Goal: Transaction & Acquisition: Obtain resource

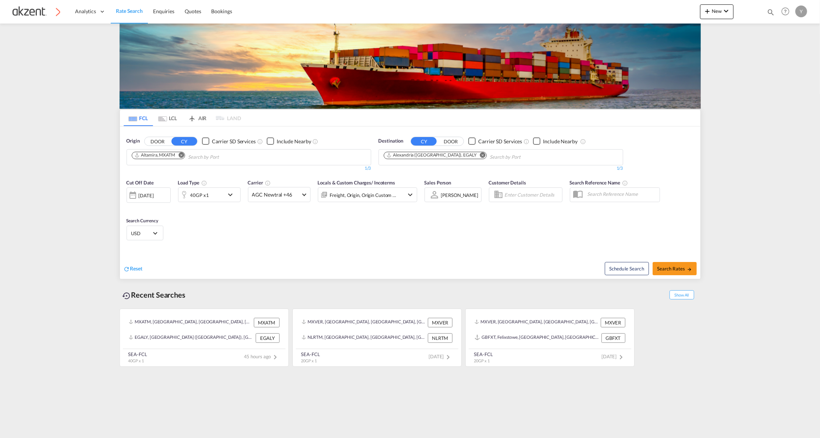
click at [185, 156] on button "Remove" at bounding box center [179, 155] width 11 height 7
type input "veracr"
click at [154, 193] on div "Veracr uz Mexico MXVER" at bounding box center [189, 197] width 140 height 22
click at [480, 156] on md-icon "Remove" at bounding box center [483, 155] width 6 height 6
type input "felixs"
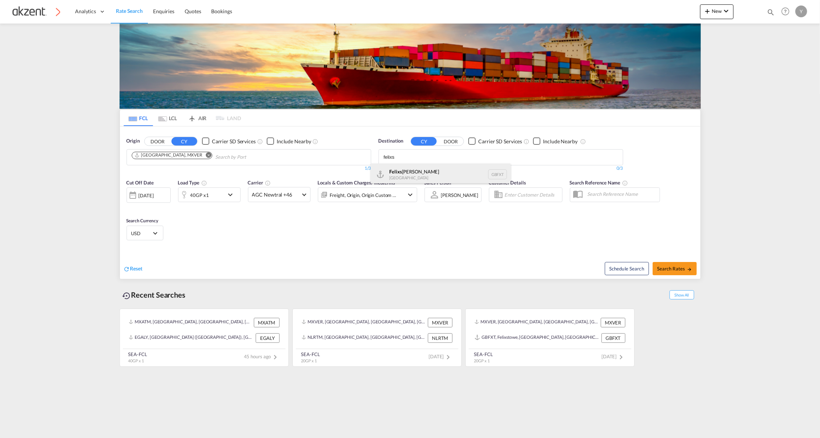
click at [425, 168] on div "Felixs [PERSON_NAME] [GEOGRAPHIC_DATA] GBFXT" at bounding box center [441, 175] width 140 height 22
click at [211, 196] on div "40GP x1" at bounding box center [201, 195] width 46 height 15
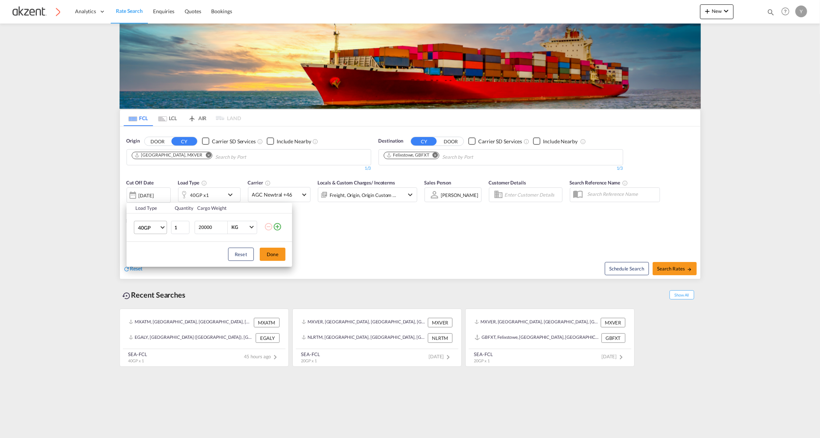
click at [158, 231] on md-select-value "40GP" at bounding box center [151, 227] width 29 height 13
click at [154, 212] on md-option "20GP" at bounding box center [157, 211] width 50 height 18
click at [278, 258] on button "Done" at bounding box center [273, 254] width 26 height 13
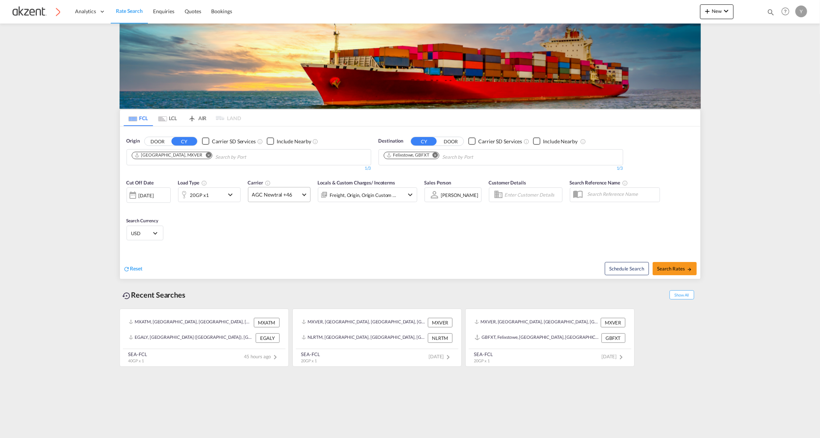
click at [302, 194] on span at bounding box center [304, 194] width 4 height 4
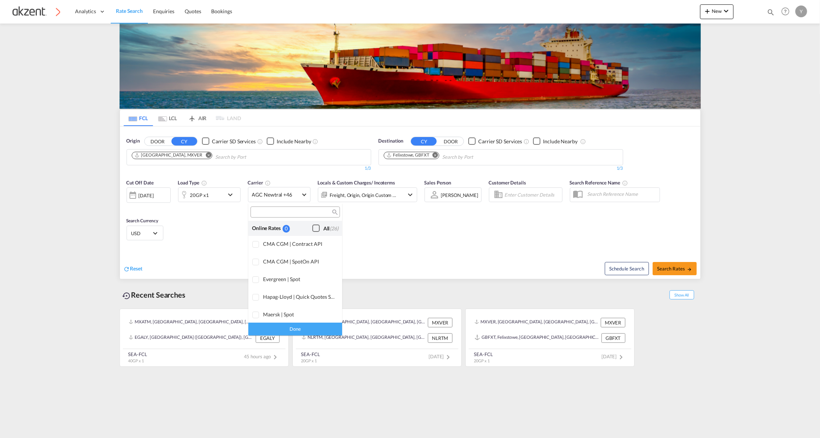
click at [312, 229] on div "Checkbox No Ink" at bounding box center [315, 228] width 7 height 7
click at [399, 238] on md-backdrop at bounding box center [410, 219] width 820 height 438
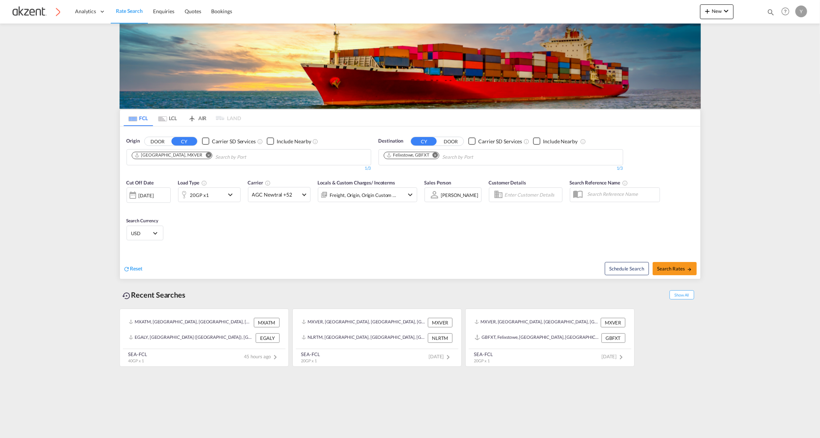
click at [375, 191] on div "Freight, Origin, Origin Custom +1" at bounding box center [363, 195] width 67 height 10
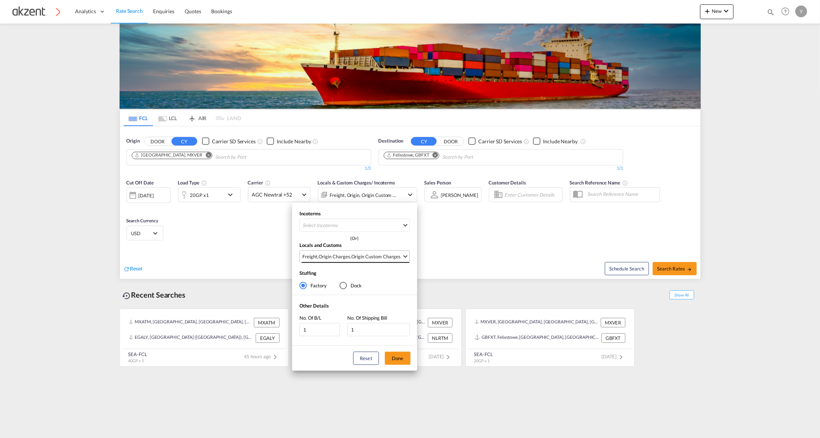
click at [408, 253] on md-select-value "Freight , Origin Charges , Origin Custom Charges" at bounding box center [356, 257] width 108 height 12
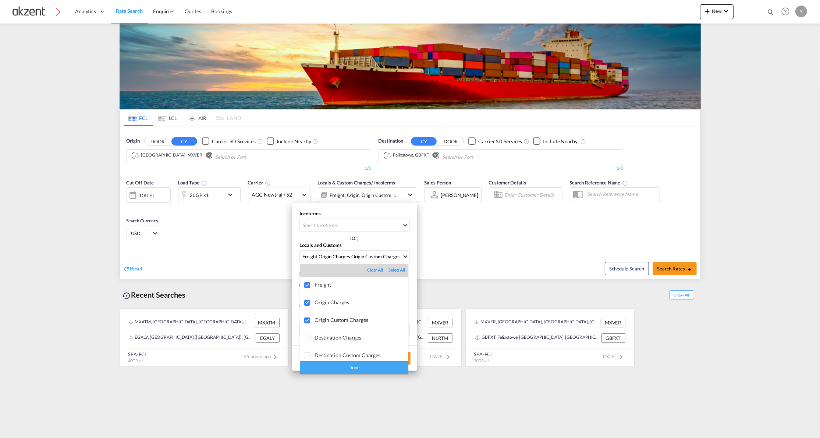
click at [455, 247] on md-backdrop at bounding box center [410, 219] width 820 height 438
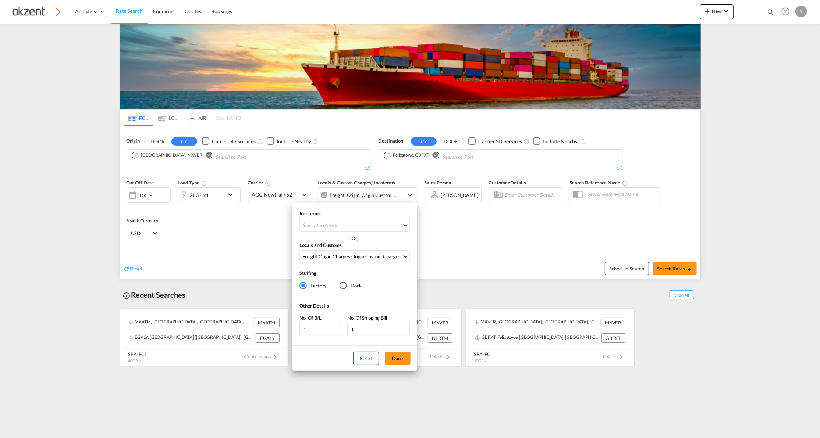
click at [455, 247] on div "Incoterms Select Incoterms EXW - import Ex Works CIP - import Carriage and Insu…" at bounding box center [410, 219] width 820 height 438
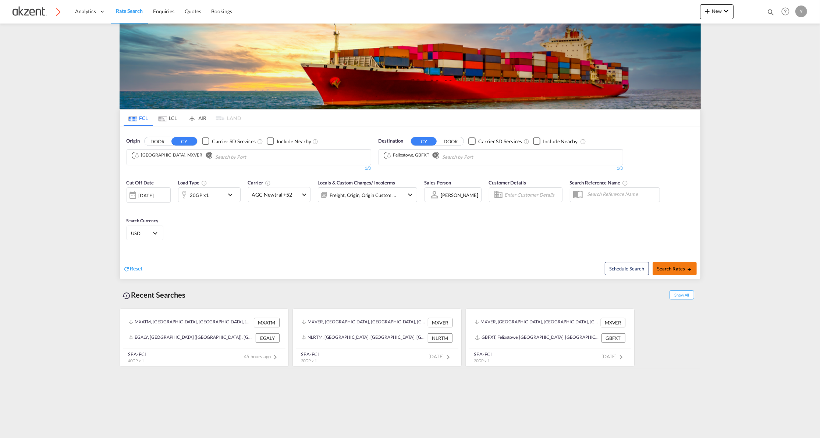
click at [676, 264] on button "Search Rates" at bounding box center [674, 268] width 44 height 13
type input "MXVER to GBFXT / [DATE]"
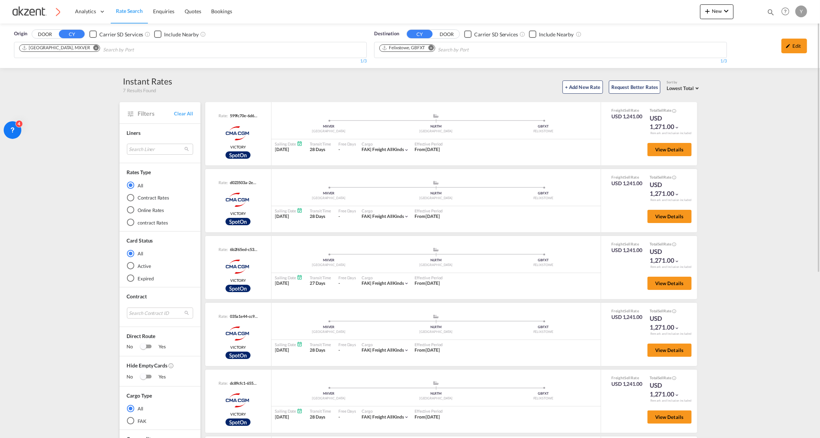
click at [140, 12] on span "Rate Search" at bounding box center [129, 11] width 27 height 6
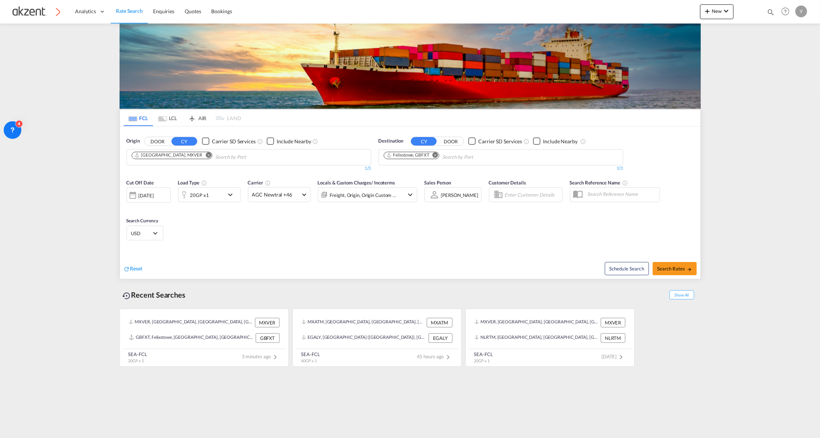
click at [435, 154] on md-icon "Remove" at bounding box center [435, 155] width 6 height 6
type input "tilbur"
click at [410, 179] on div "Tilbur y [GEOGRAPHIC_DATA] GBTIL" at bounding box center [441, 175] width 140 height 22
click at [275, 193] on span "AGC Newtral +46" at bounding box center [276, 194] width 48 height 7
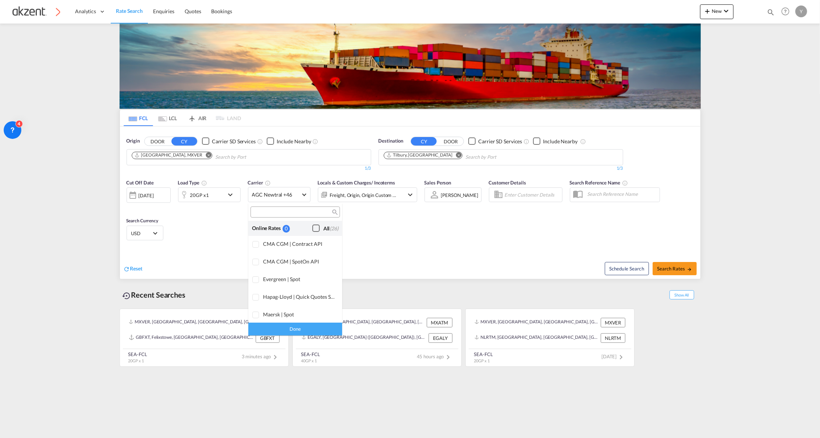
click at [312, 228] on div "Checkbox No Ink" at bounding box center [315, 228] width 7 height 7
click at [414, 236] on md-backdrop at bounding box center [410, 219] width 820 height 438
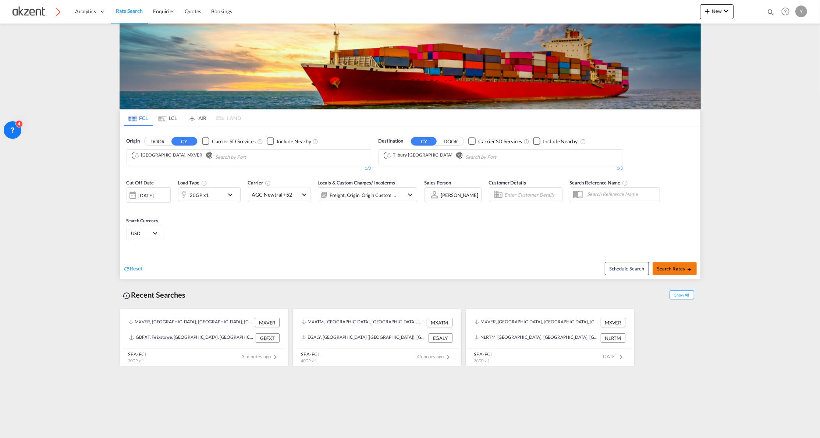
click at [687, 270] on md-icon "icon-arrow-right" at bounding box center [689, 269] width 5 height 5
type input "MXVER to [GEOGRAPHIC_DATA] / [DATE]"
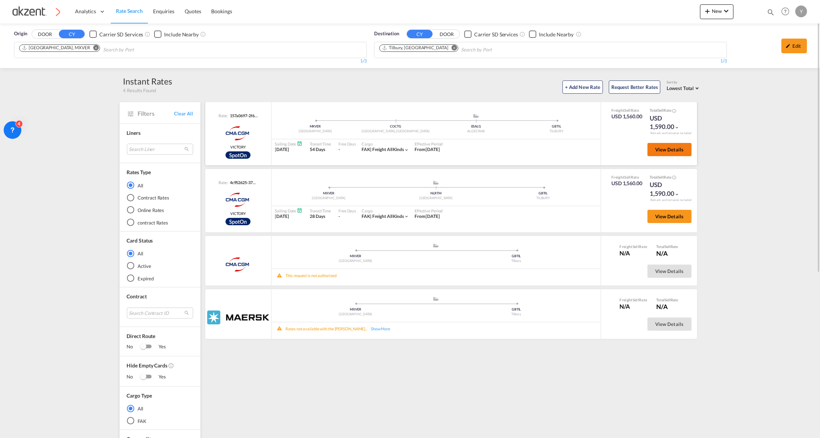
click at [655, 147] on span "View Details" at bounding box center [669, 150] width 29 height 6
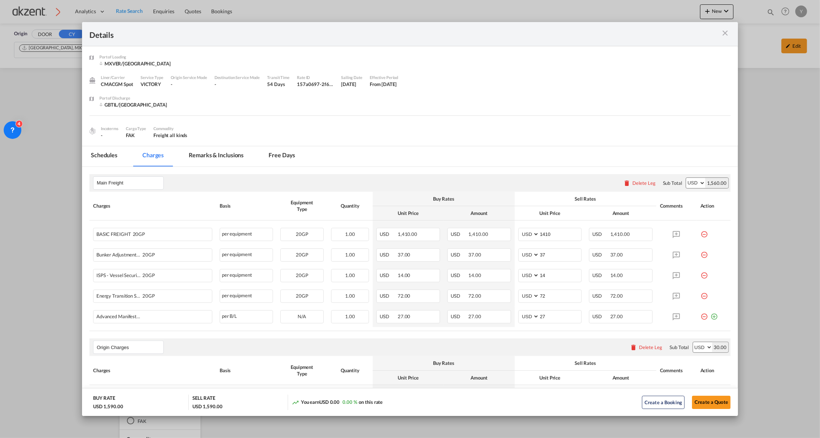
scroll to position [49, 0]
